Goal: Check status

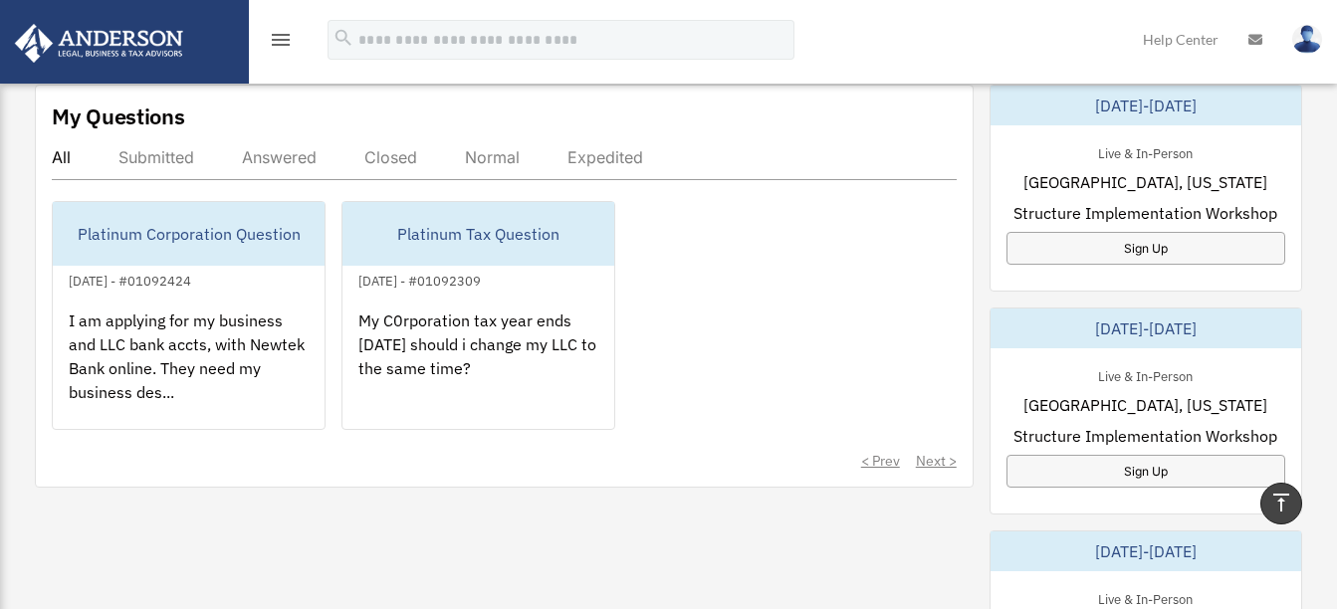
scroll to position [1095, 0]
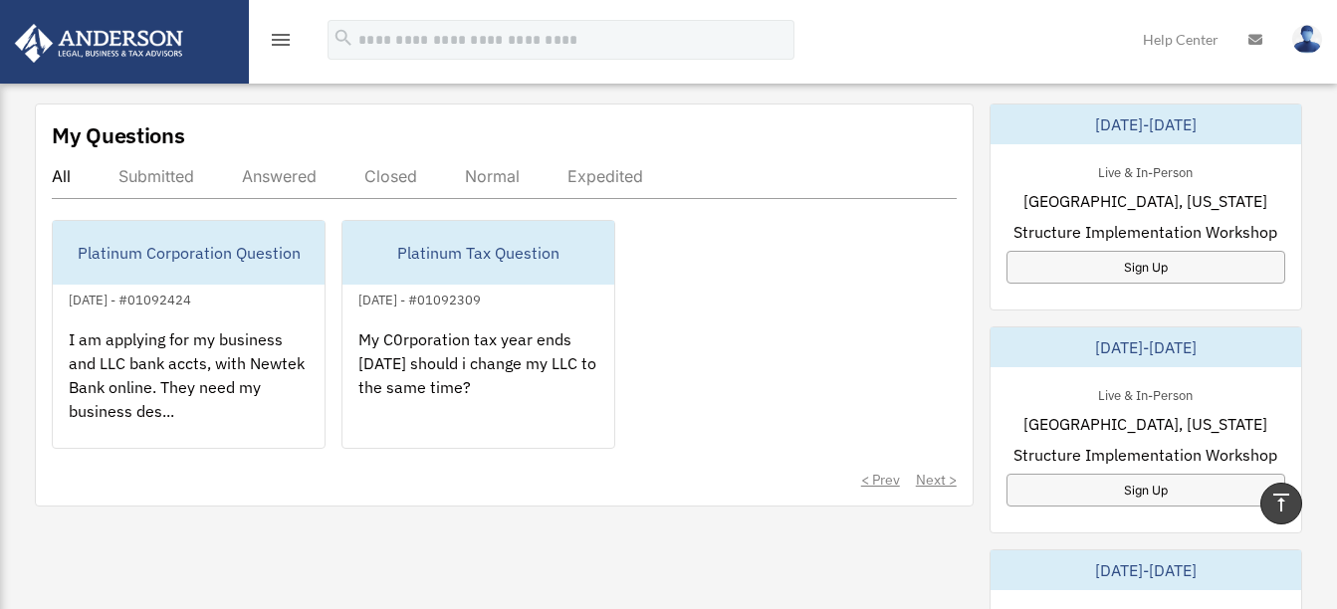
click at [281, 178] on div "Answered" at bounding box center [279, 176] width 75 height 20
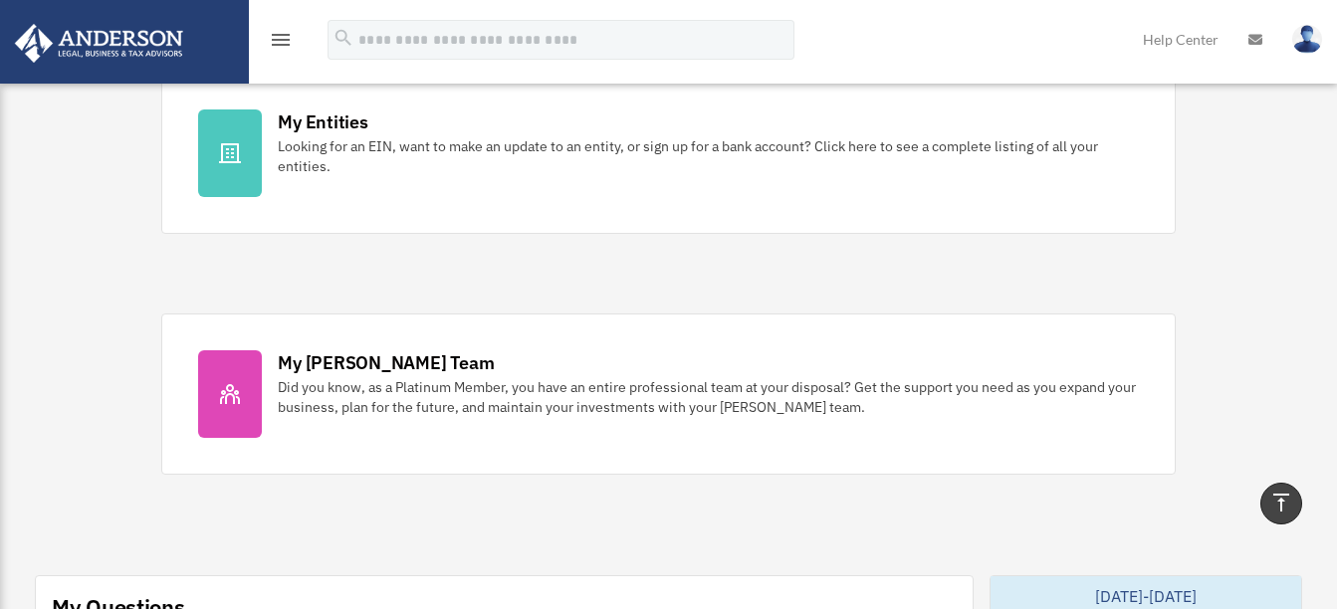
scroll to position [498, 0]
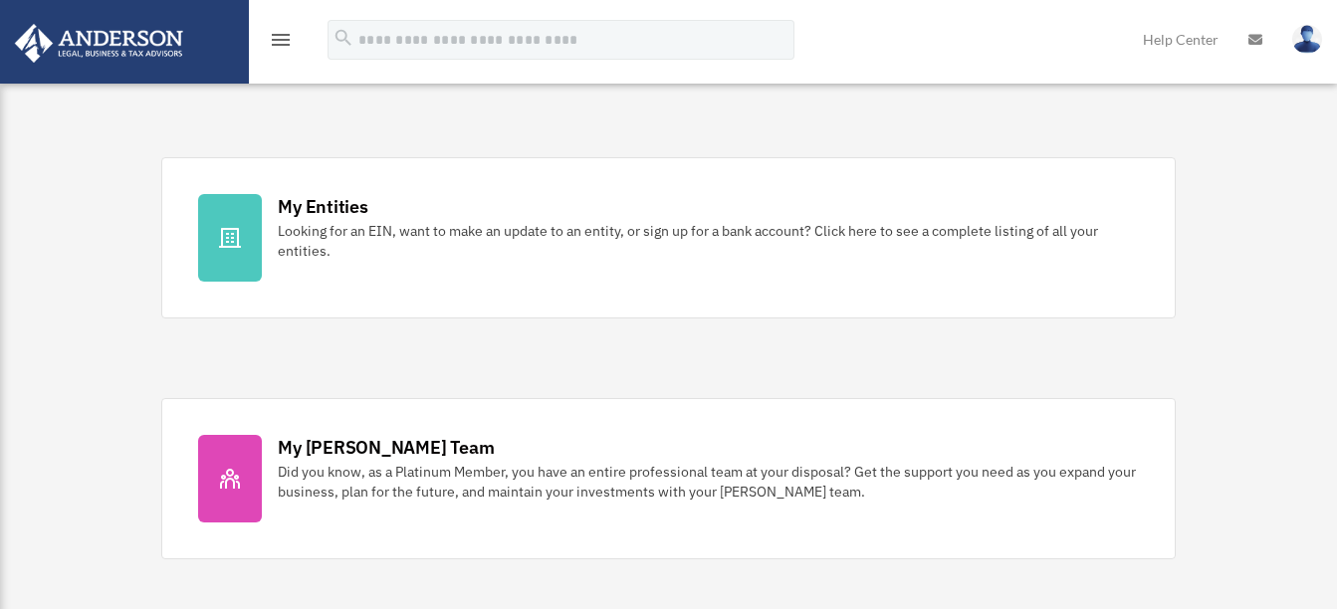
scroll to position [597, 0]
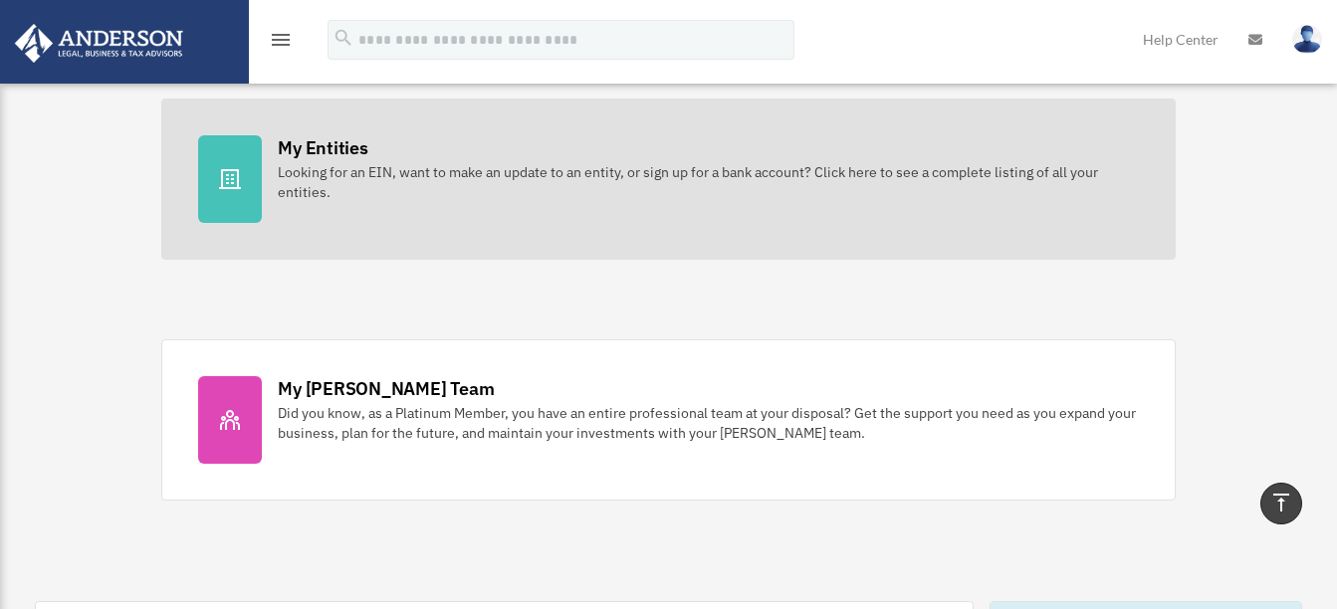
click at [434, 170] on div "Looking for an EIN, want to make an update to an entity, or sign up for a bank …" at bounding box center [708, 182] width 860 height 40
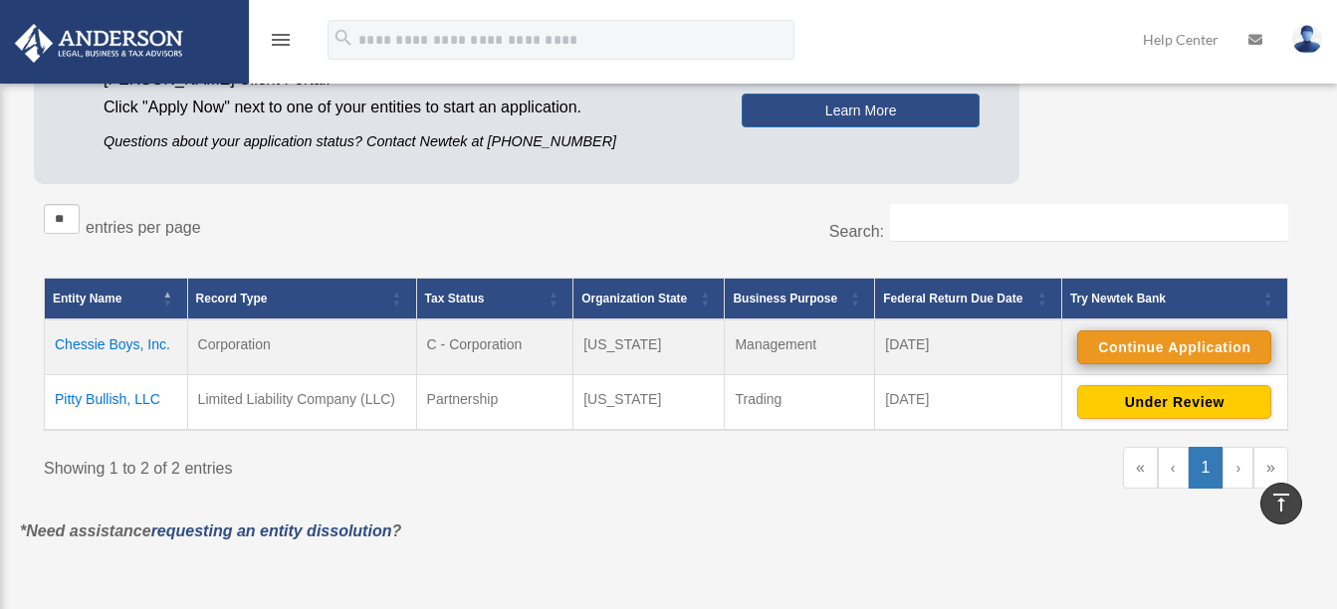
scroll to position [199, 0]
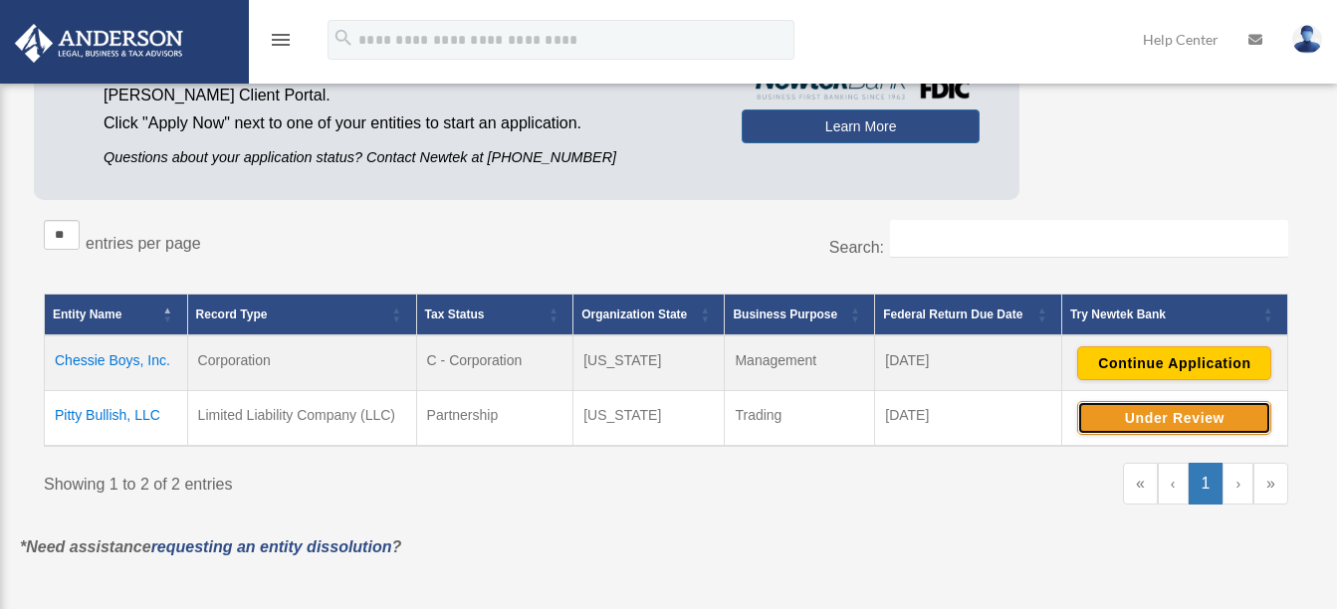
click at [1179, 422] on button "Under Review" at bounding box center [1174, 418] width 194 height 34
click at [588, 485] on div "Showing 1 to 2 of 2 entries" at bounding box center [347, 481] width 607 height 36
click at [1172, 420] on button "Continue Application" at bounding box center [1174, 418] width 194 height 34
